Goal: Task Accomplishment & Management: Use online tool/utility

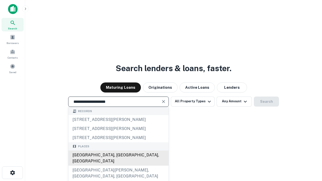
click at [118, 166] on div "[GEOGRAPHIC_DATA], [GEOGRAPHIC_DATA], [GEOGRAPHIC_DATA]" at bounding box center [118, 157] width 100 height 15
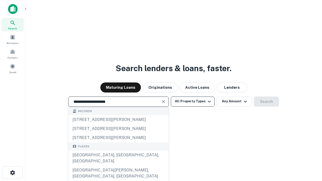
click at [192, 101] on button "All Property Types" at bounding box center [193, 101] width 44 height 10
type input "**********"
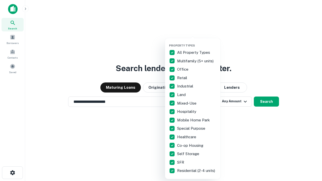
click at [196, 42] on button "button" at bounding box center [196, 42] width 55 height 0
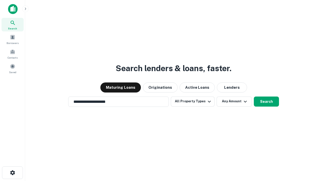
scroll to position [8, 0]
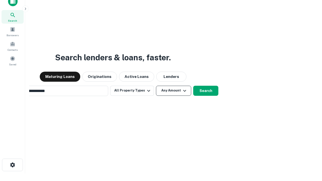
click at [156, 86] on button "Any Amount" at bounding box center [173, 91] width 35 height 10
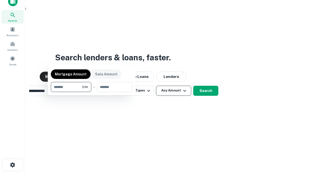
scroll to position [36, 142]
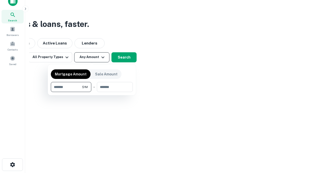
type input "*******"
click at [92, 92] on button "button" at bounding box center [92, 92] width 82 height 0
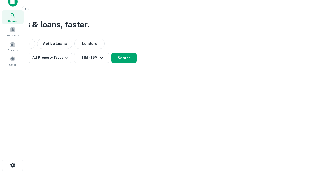
scroll to position [3, 93]
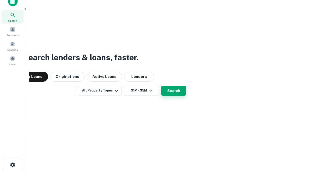
click at [161, 86] on button "Search" at bounding box center [173, 91] width 25 height 10
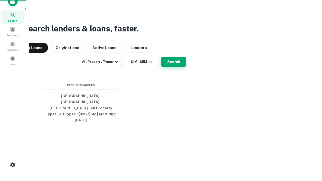
scroll to position [13, 142]
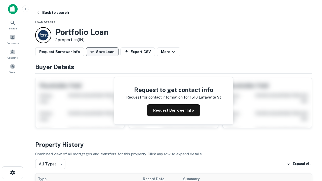
click at [102, 52] on button "Save Loan" at bounding box center [102, 51] width 32 height 9
click at [103, 52] on button "Loan Saved" at bounding box center [103, 51] width 35 height 9
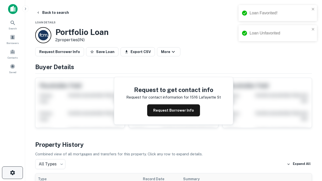
click at [12, 173] on icon "button" at bounding box center [13, 173] width 6 height 6
